Goal: Information Seeking & Learning: Learn about a topic

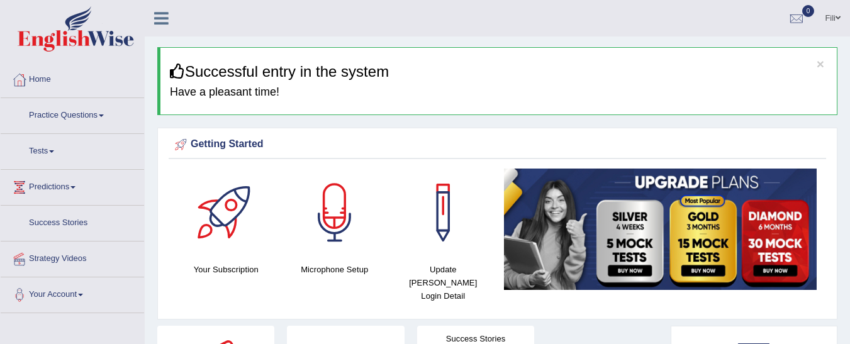
click at [103, 114] on link "Practice Questions" at bounding box center [72, 113] width 143 height 31
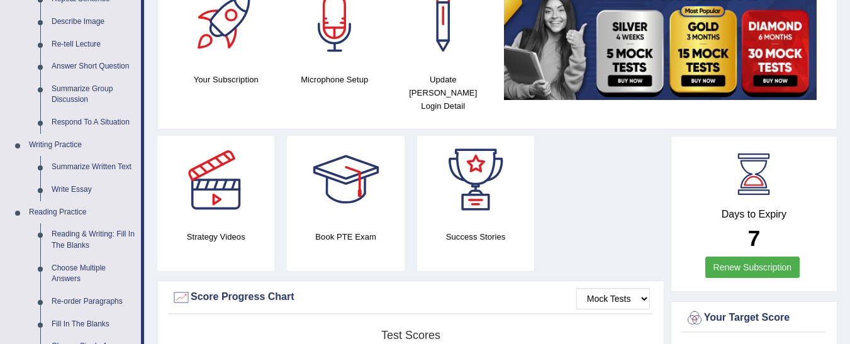
scroll to position [194, 0]
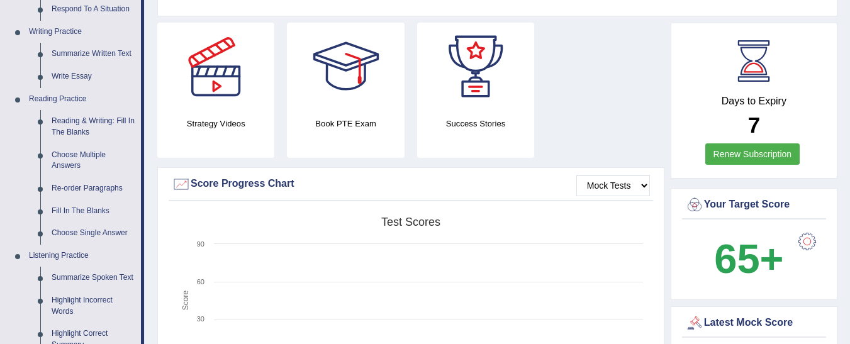
drag, startPoint x: 854, startPoint y: 55, endPoint x: 856, endPoint y: 108, distance: 53.5
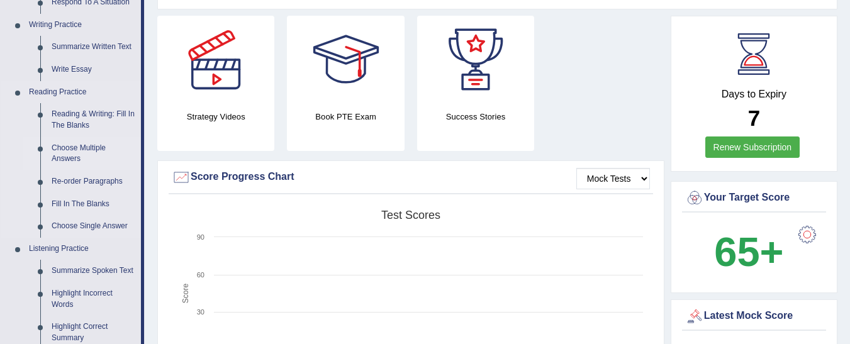
click at [77, 145] on link "Choose Multiple Answers" at bounding box center [93, 153] width 95 height 33
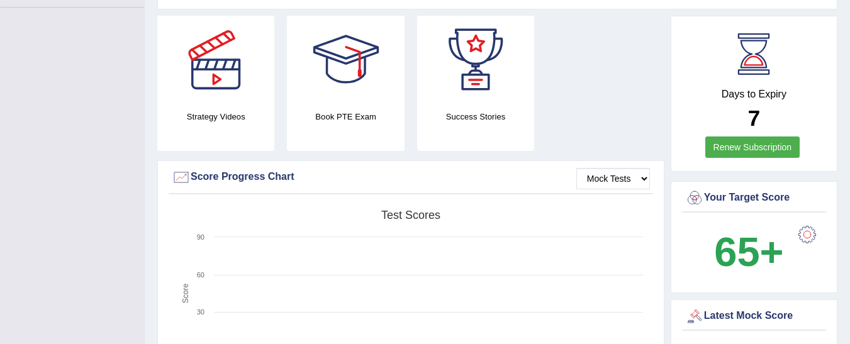
scroll to position [450, 0]
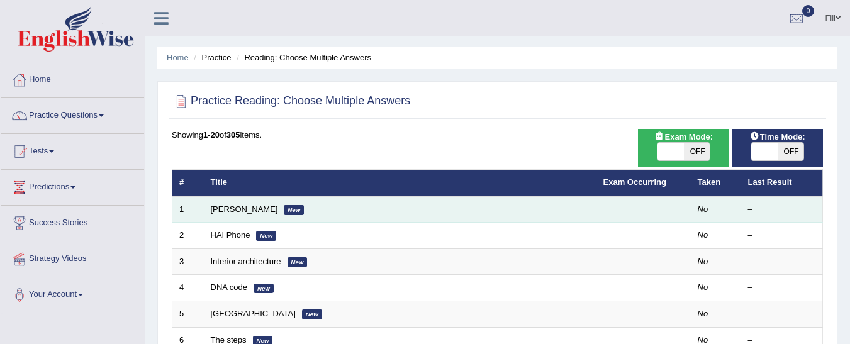
click at [234, 201] on td "Damian Scarf New" at bounding box center [400, 209] width 392 height 26
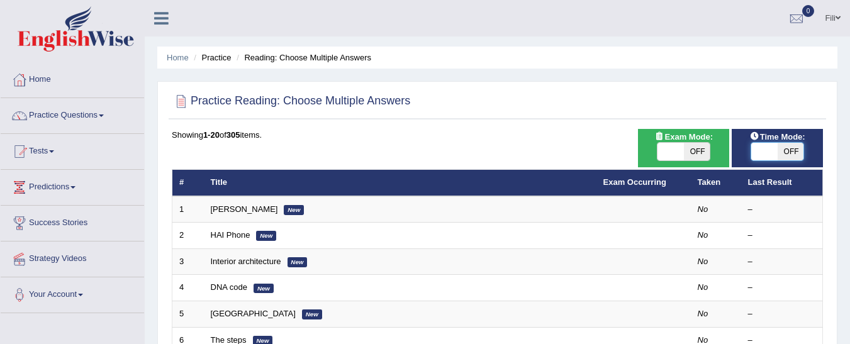
click at [775, 155] on span at bounding box center [764, 152] width 26 height 18
checkbox input "true"
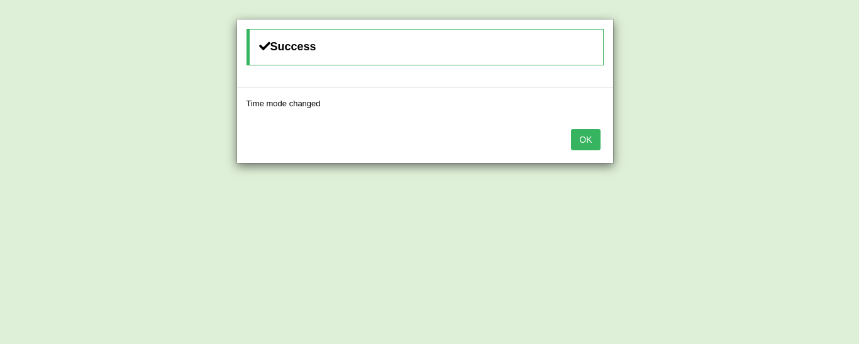
click at [584, 136] on button "OK" at bounding box center [585, 139] width 29 height 21
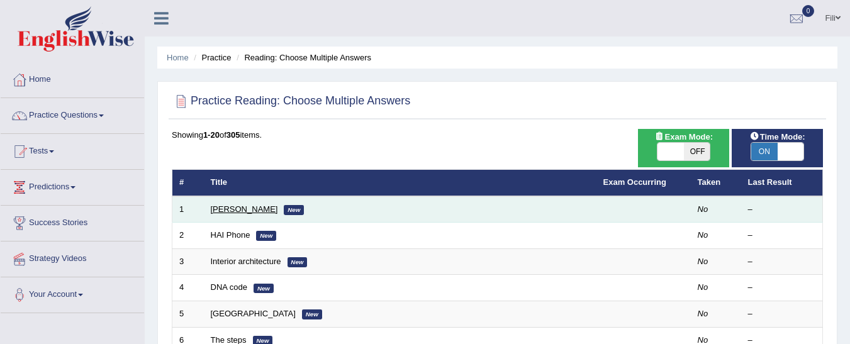
click at [245, 208] on link "Damian Scarf" at bounding box center [244, 208] width 67 height 9
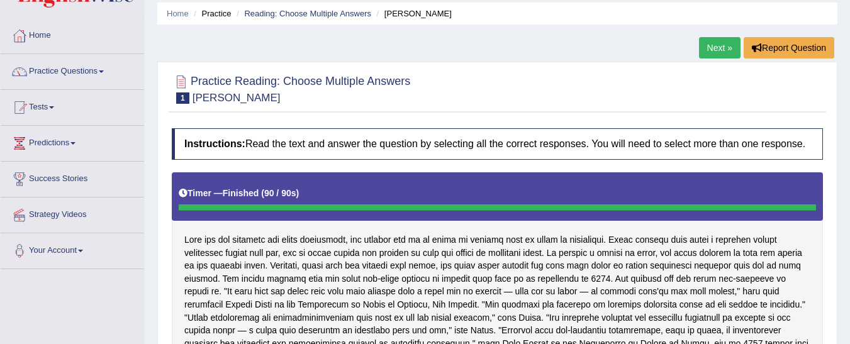
scroll to position [52, 0]
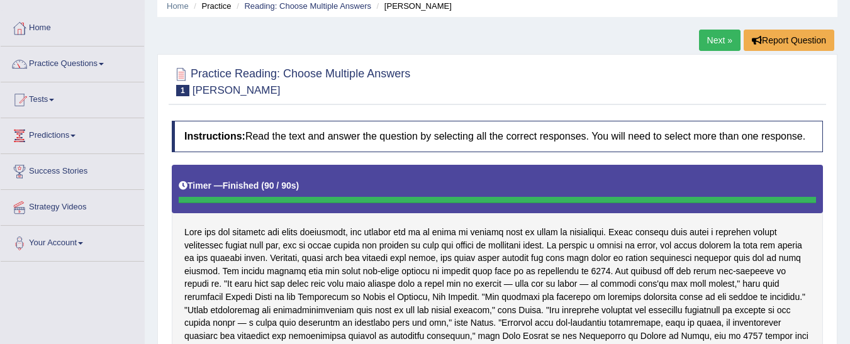
click at [717, 39] on link "Next »" at bounding box center [720, 40] width 42 height 21
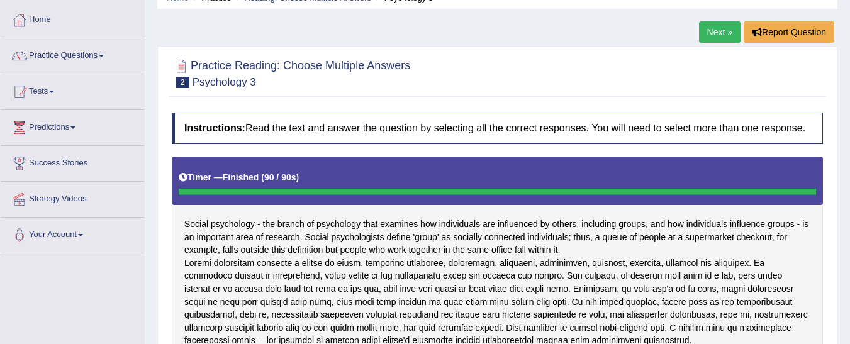
scroll to position [55, 0]
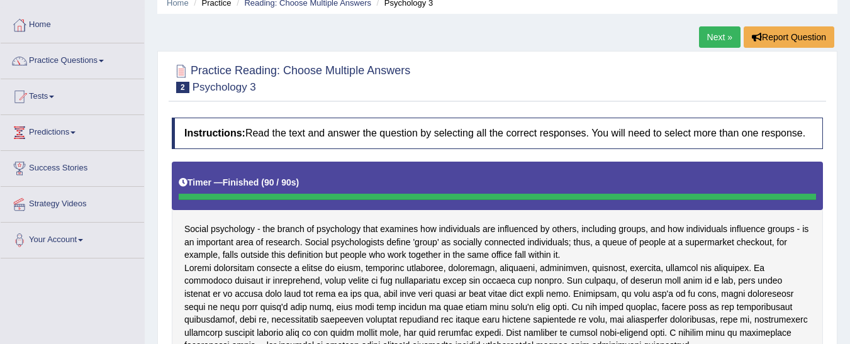
click at [721, 37] on link "Next »" at bounding box center [720, 36] width 42 height 21
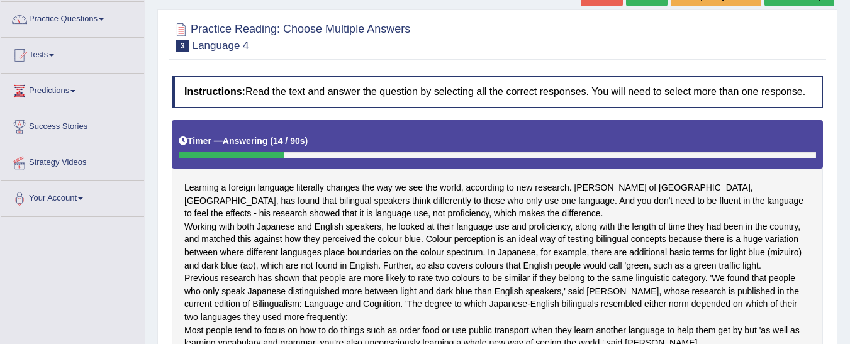
scroll to position [77, 0]
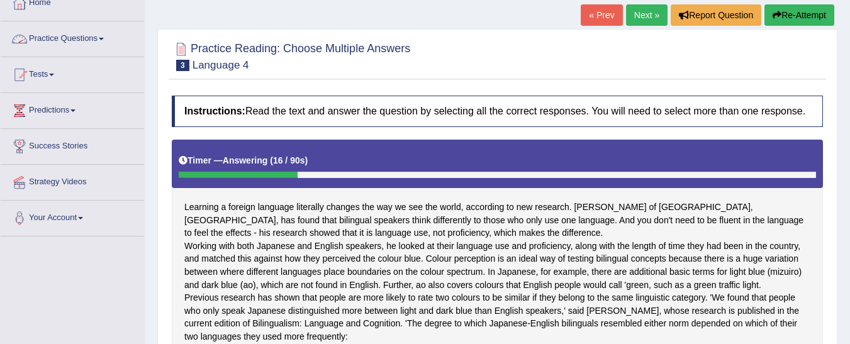
click at [103, 37] on link "Practice Questions" at bounding box center [72, 36] width 143 height 31
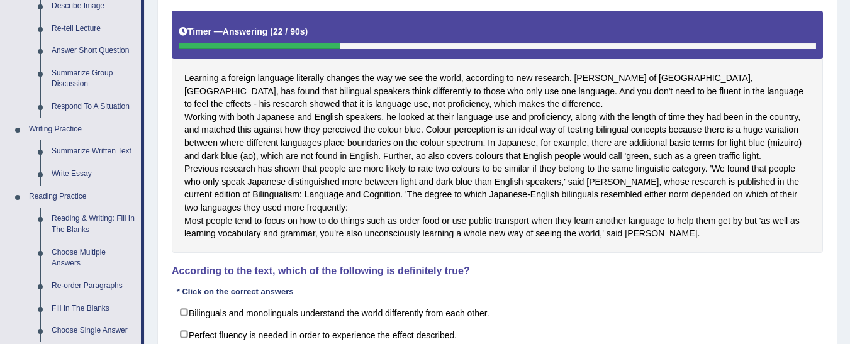
scroll to position [208, 0]
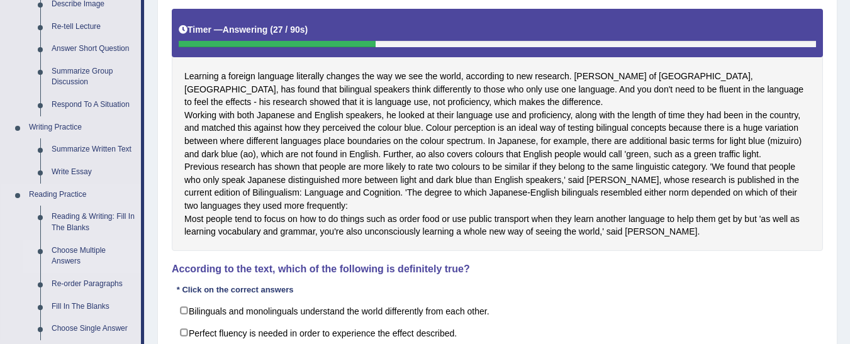
click at [70, 262] on link "Choose Multiple Answers" at bounding box center [93, 256] width 95 height 33
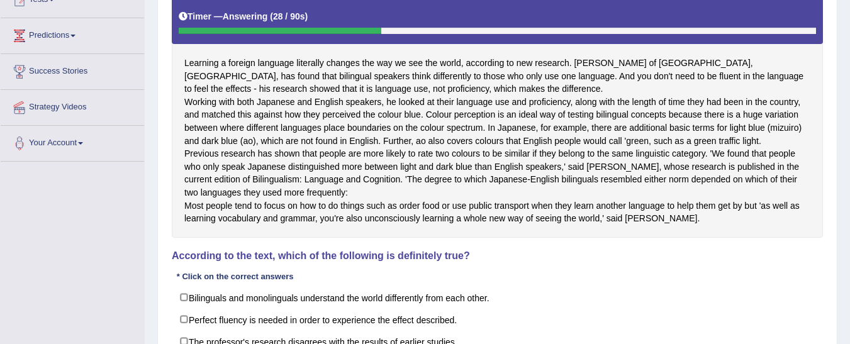
scroll to position [291, 0]
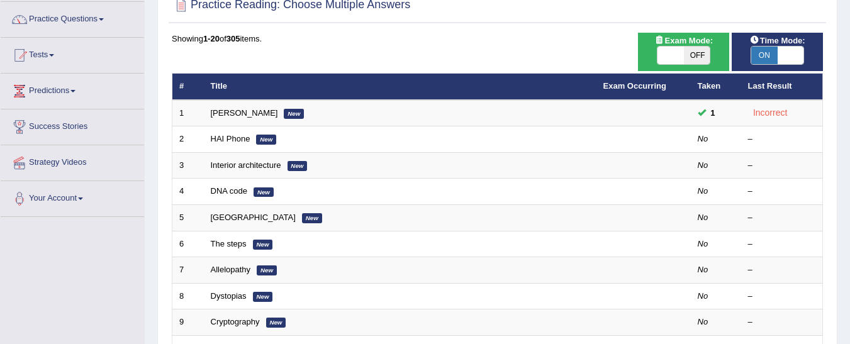
scroll to position [97, 0]
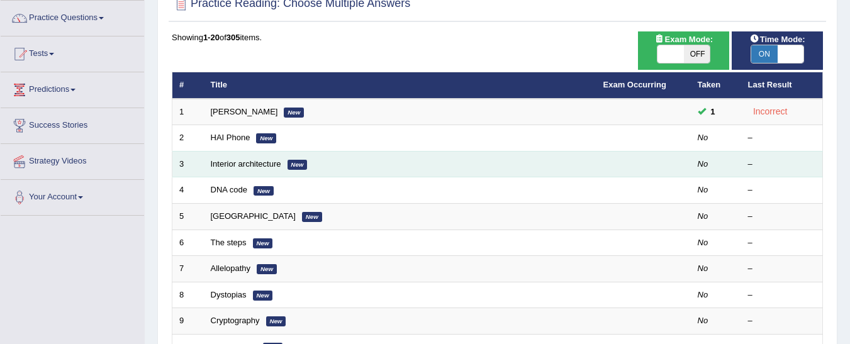
click at [247, 153] on td "Interior architecture New" at bounding box center [400, 164] width 392 height 26
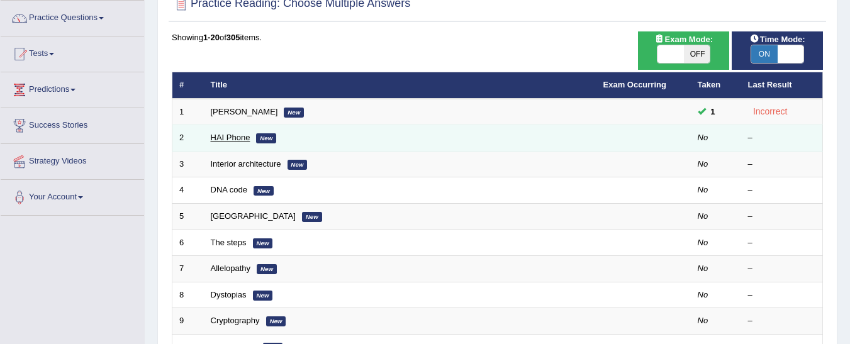
click at [238, 142] on link "HAI Phone" at bounding box center [231, 137] width 40 height 9
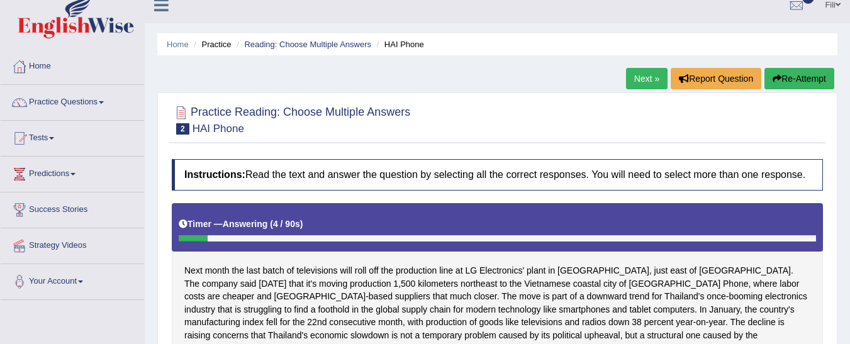
scroll to position [3, 0]
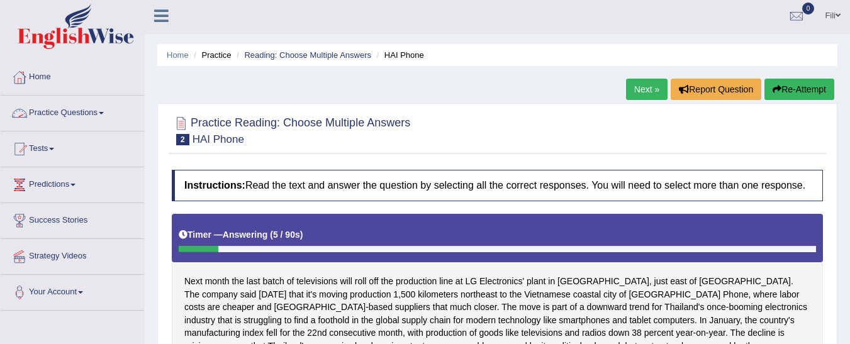
click at [101, 118] on link "Practice Questions" at bounding box center [72, 111] width 143 height 31
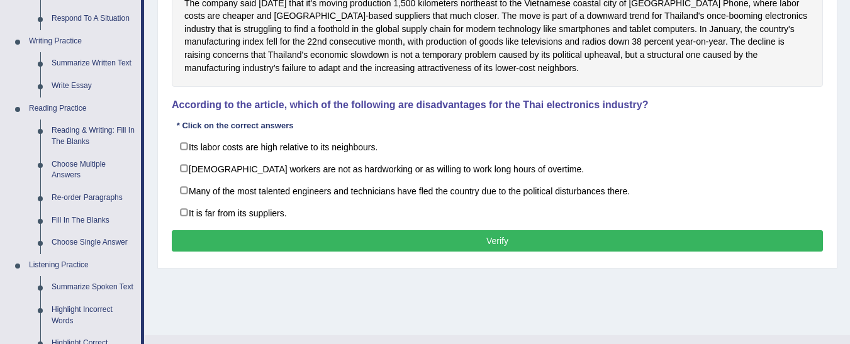
scroll to position [313, 0]
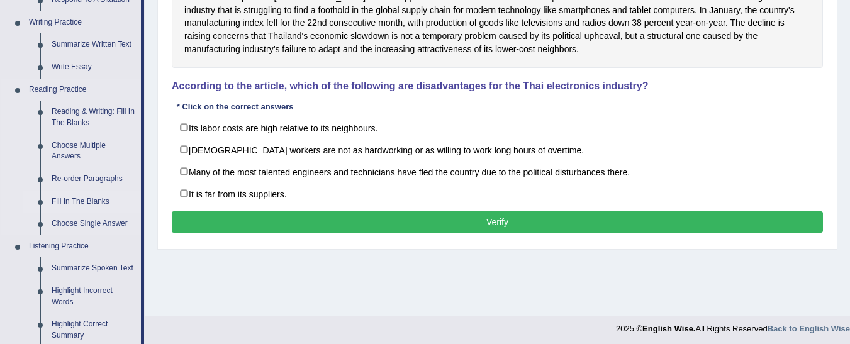
click at [82, 201] on link "Fill In The Blanks" at bounding box center [93, 202] width 95 height 23
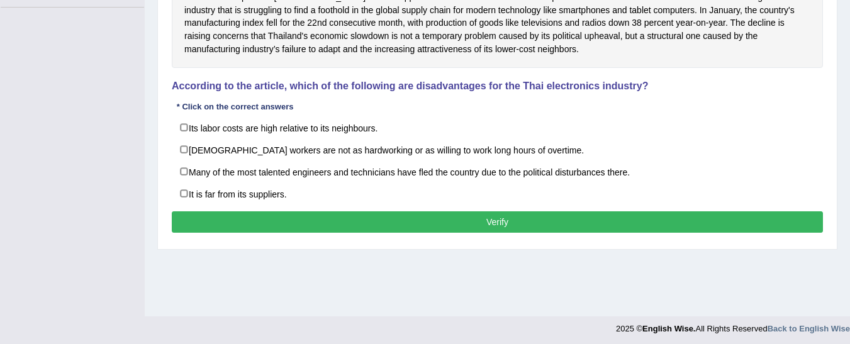
scroll to position [316, 0]
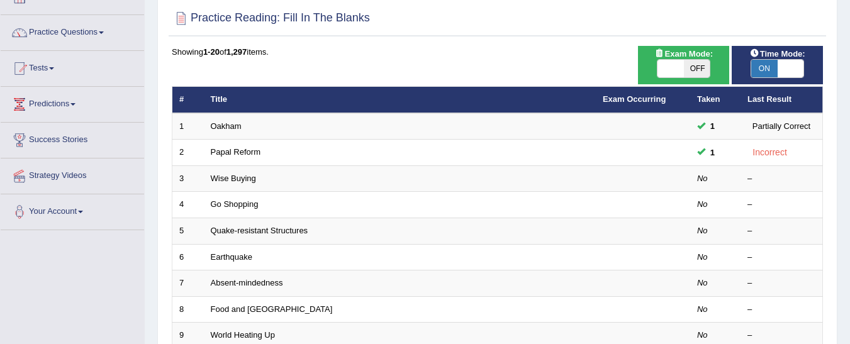
scroll to position [114, 0]
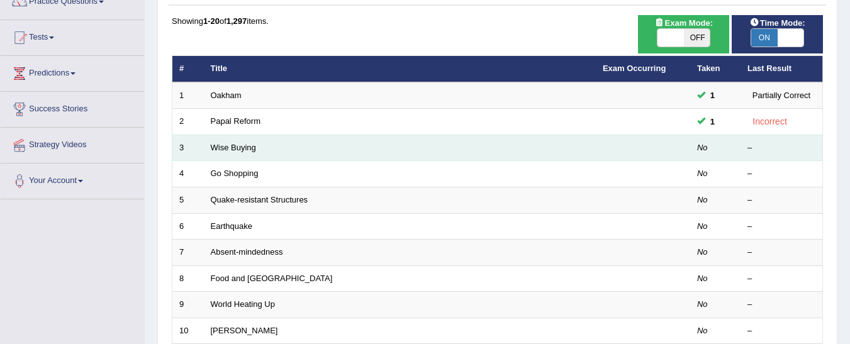
click at [494, 155] on td "Wise Buying" at bounding box center [400, 148] width 392 height 26
click at [232, 148] on link "Wise Buying" at bounding box center [233, 147] width 45 height 9
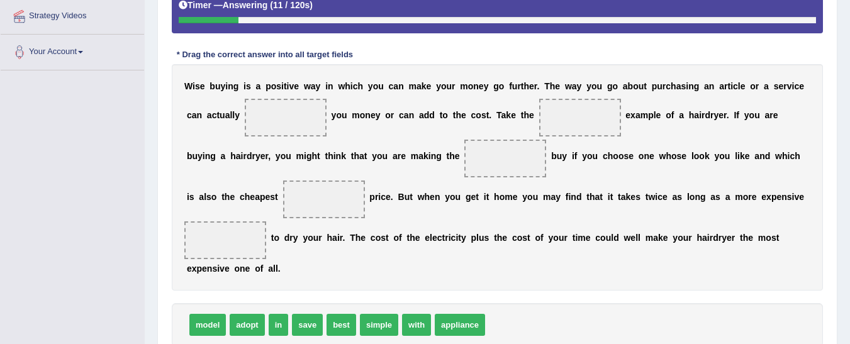
scroll to position [244, 0]
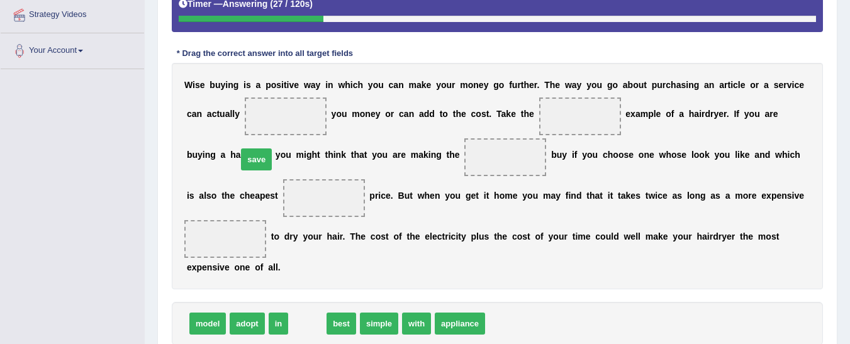
drag, startPoint x: 297, startPoint y: 284, endPoint x: 246, endPoint y: 120, distance: 171.9
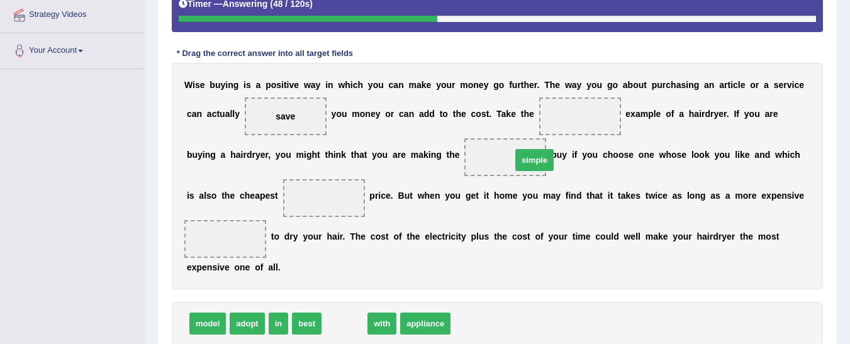
drag, startPoint x: 341, startPoint y: 287, endPoint x: 531, endPoint y: 124, distance: 250.7
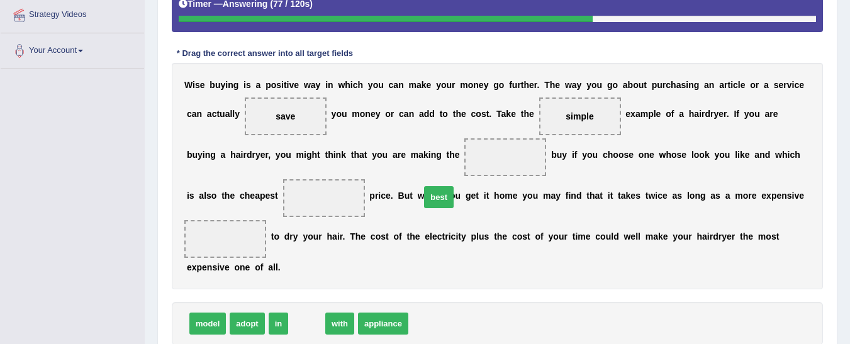
drag, startPoint x: 304, startPoint y: 281, endPoint x: 436, endPoint y: 154, distance: 182.8
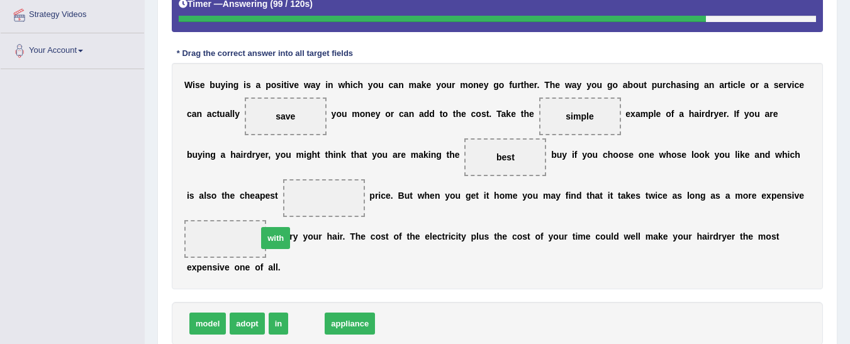
drag, startPoint x: 304, startPoint y: 286, endPoint x: 273, endPoint y: 201, distance: 90.9
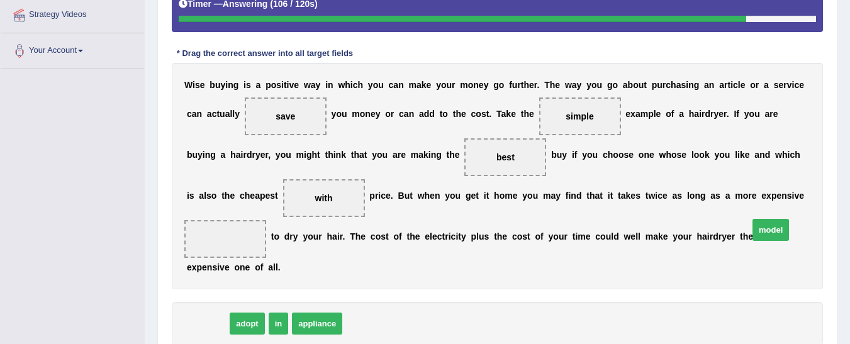
drag, startPoint x: 202, startPoint y: 282, endPoint x: 762, endPoint y: 191, distance: 567.9
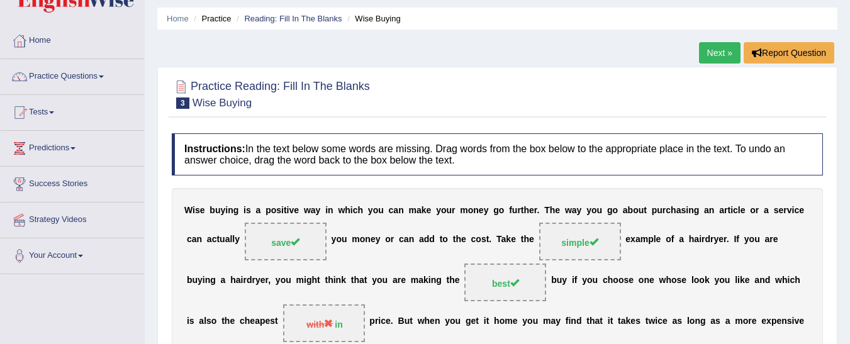
scroll to position [33, 0]
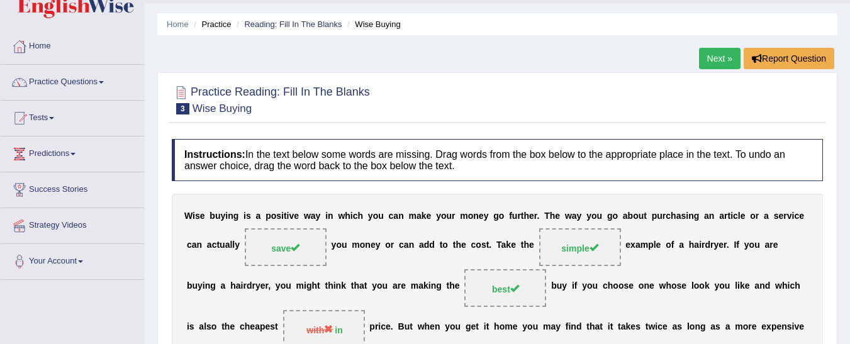
click at [707, 53] on link "Next »" at bounding box center [720, 58] width 42 height 21
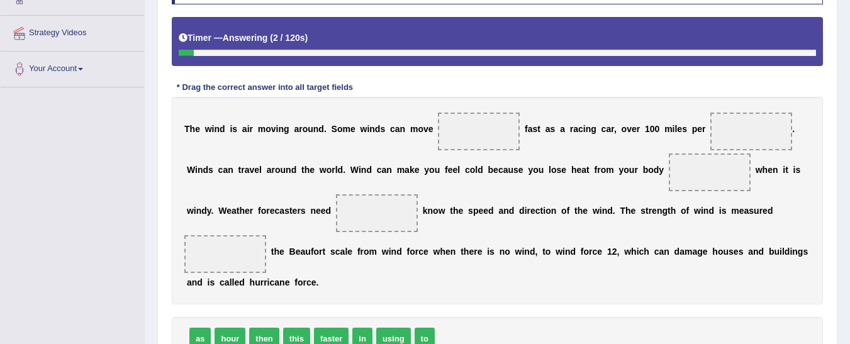
scroll to position [227, 0]
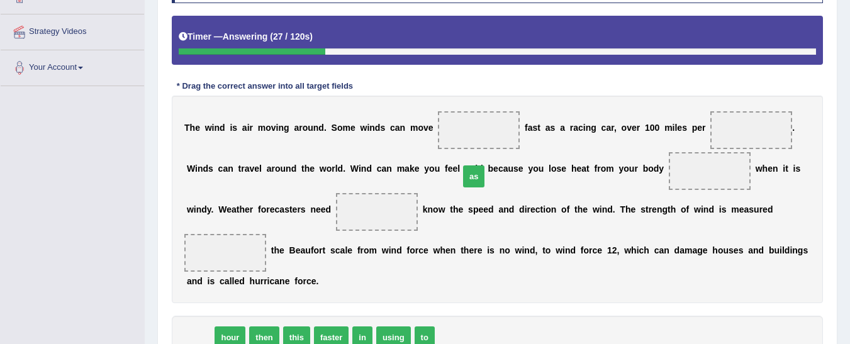
drag, startPoint x: 196, startPoint y: 300, endPoint x: 466, endPoint y: 140, distance: 314.5
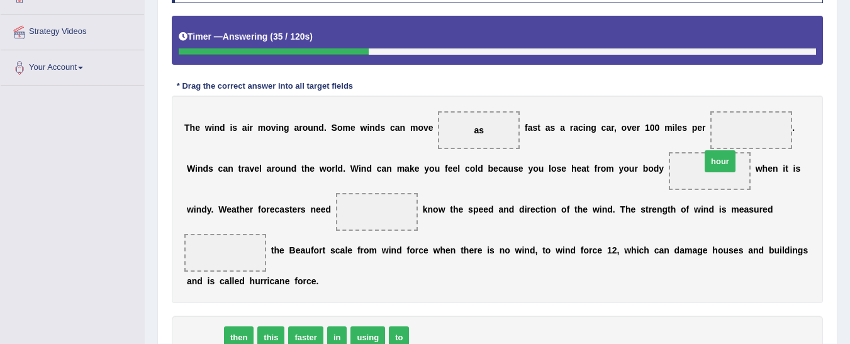
drag, startPoint x: 211, startPoint y: 299, endPoint x: 717, endPoint y: 128, distance: 534.3
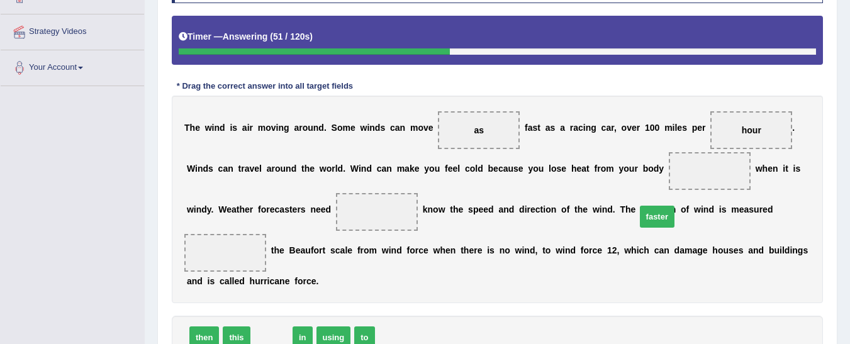
drag, startPoint x: 264, startPoint y: 301, endPoint x: 648, endPoint y: 181, distance: 403.4
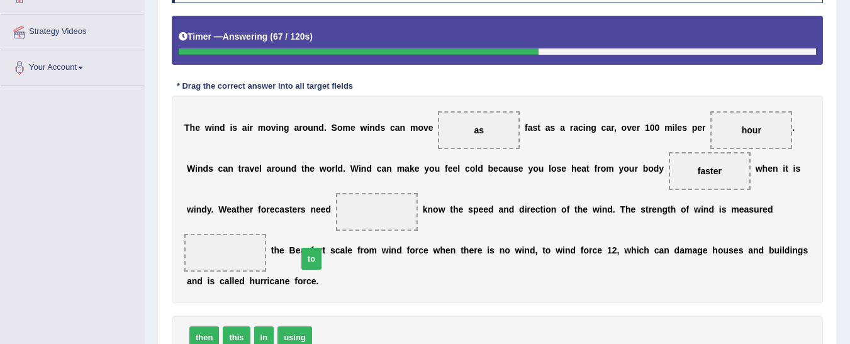
drag, startPoint x: 322, startPoint y: 294, endPoint x: 303, endPoint y: 215, distance: 81.5
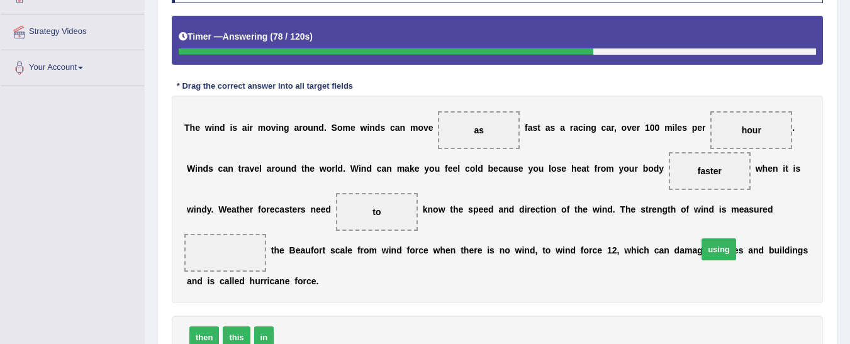
drag, startPoint x: 296, startPoint y: 293, endPoint x: 720, endPoint y: 206, distance: 432.2
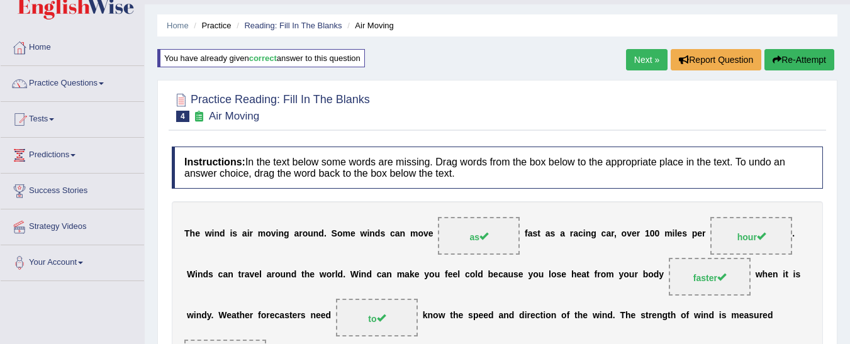
scroll to position [31, 0]
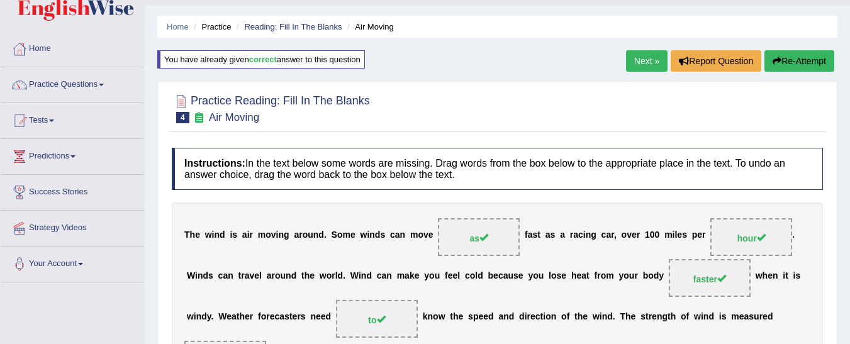
click at [645, 60] on link "Next »" at bounding box center [647, 60] width 42 height 21
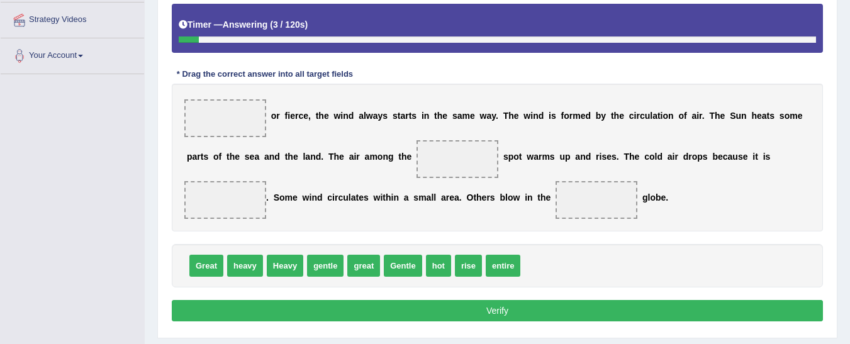
scroll to position [238, 0]
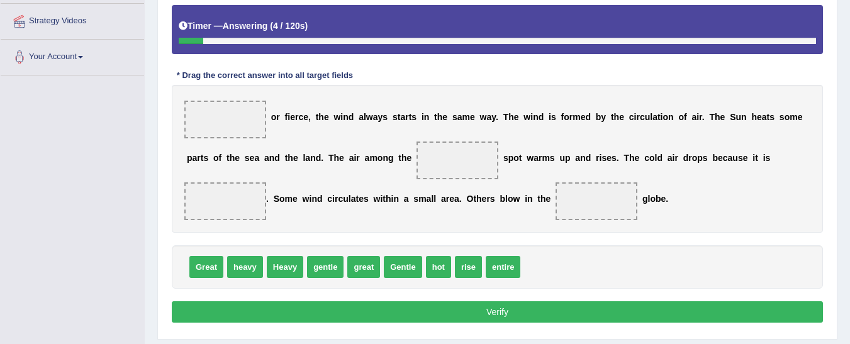
drag, startPoint x: 859, startPoint y: 123, endPoint x: 857, endPoint y: 239, distance: 115.8
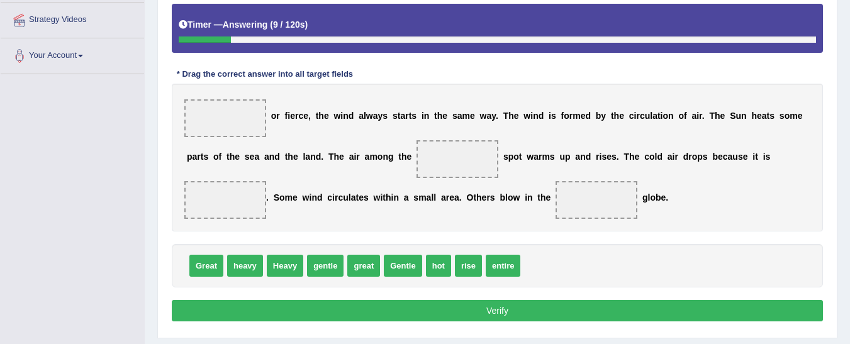
scroll to position [244, 0]
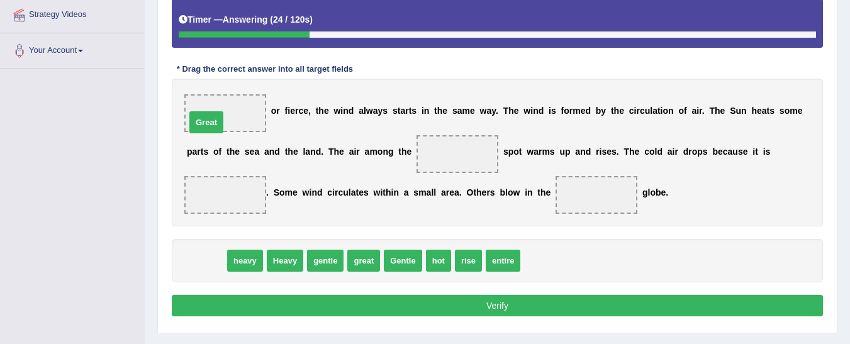
drag, startPoint x: 206, startPoint y: 259, endPoint x: 206, endPoint y: 121, distance: 138.4
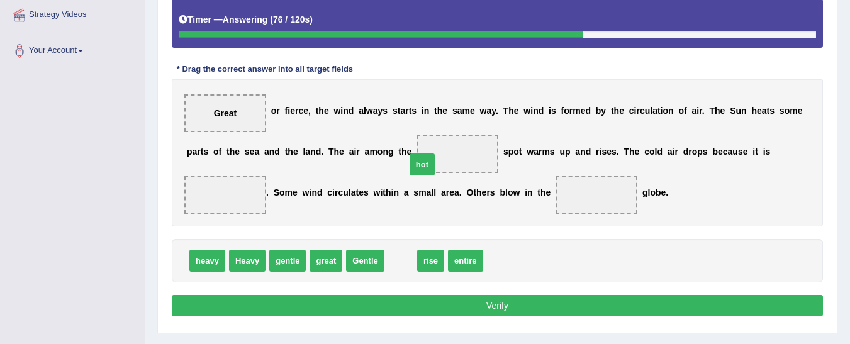
drag, startPoint x: 394, startPoint y: 260, endPoint x: 410, endPoint y: 154, distance: 106.8
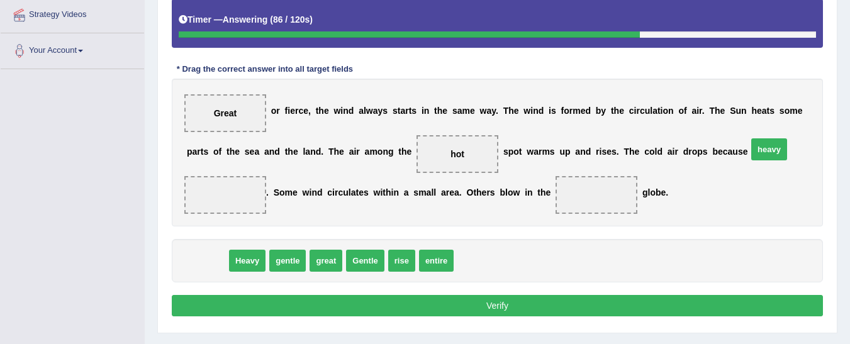
drag, startPoint x: 211, startPoint y: 264, endPoint x: 765, endPoint y: 156, distance: 565.2
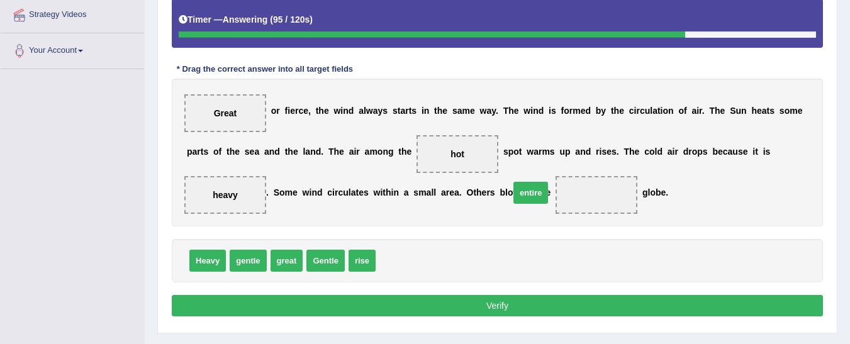
drag, startPoint x: 391, startPoint y: 255, endPoint x: 514, endPoint y: 187, distance: 140.8
click at [432, 306] on button "Verify" at bounding box center [497, 305] width 651 height 21
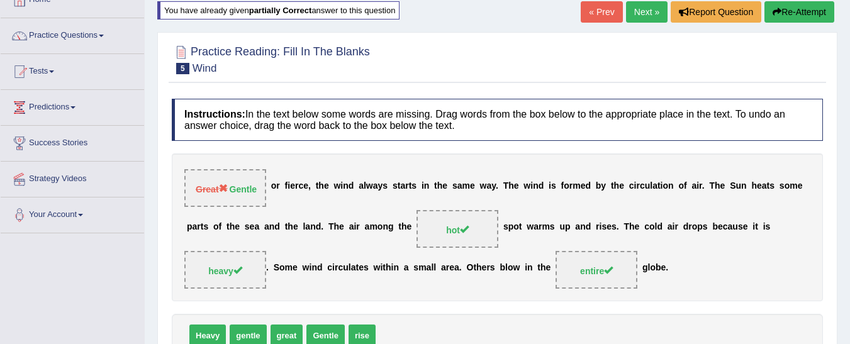
scroll to position [59, 0]
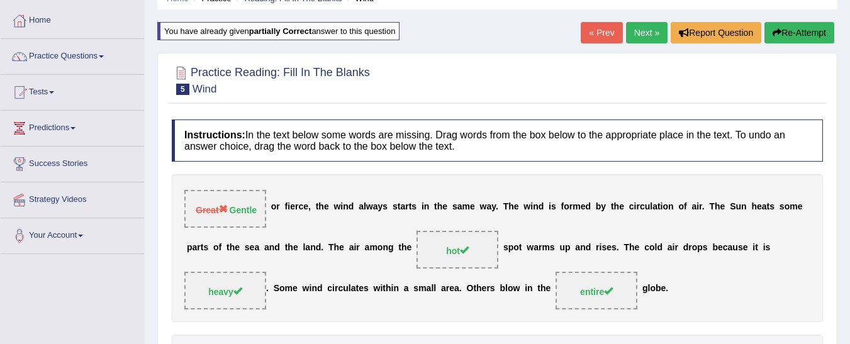
click at [644, 30] on link "Next »" at bounding box center [647, 32] width 42 height 21
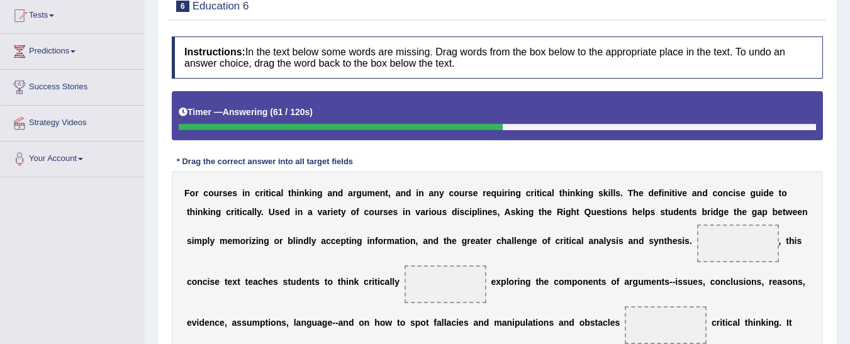
scroll to position [131, 0]
